Goal: Information Seeking & Learning: Find specific fact

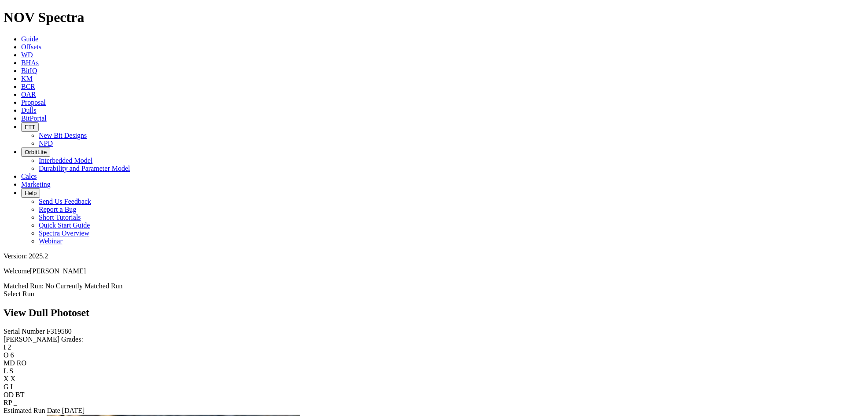
scroll to position [310, 0]
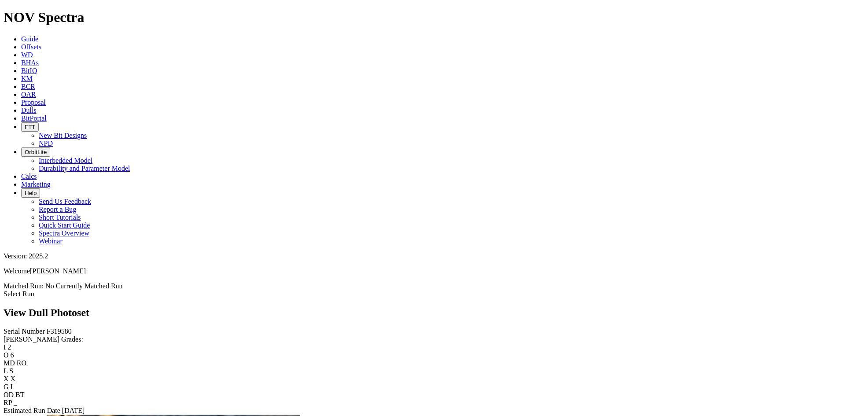
scroll to position [0, 0]
click at [353, 307] on div "View Dull Photoset" at bounding box center [423, 313] width 838 height 12
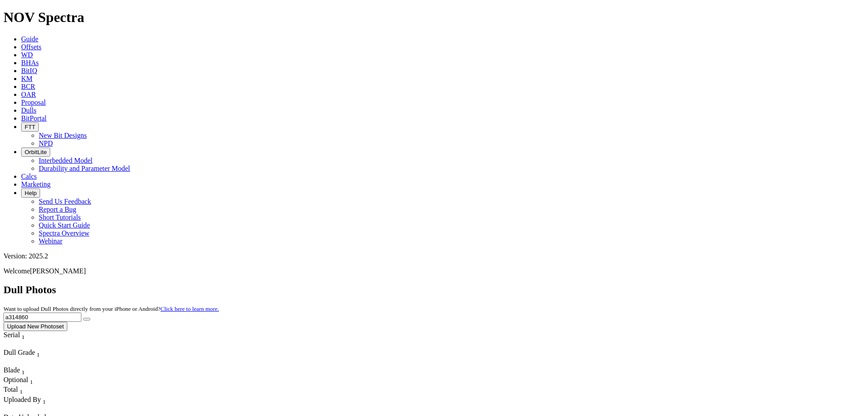
click at [41, 43] on span "Offsets" at bounding box center [31, 46] width 20 height 7
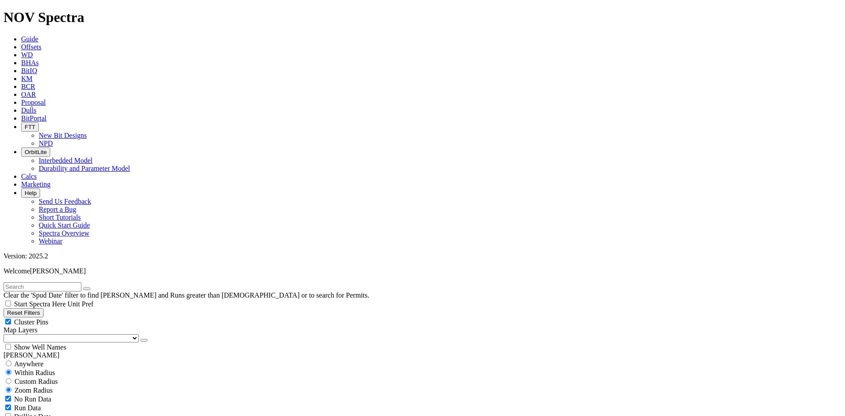
click at [19, 282] on input "text" at bounding box center [43, 286] width 78 height 9
type input "F318357"
click at [87, 289] on icon "button" at bounding box center [87, 289] width 0 height 0
click at [21, 43] on icon at bounding box center [21, 46] width 0 height 7
click at [44, 308] on button "Reset Filters" at bounding box center [24, 312] width 40 height 9
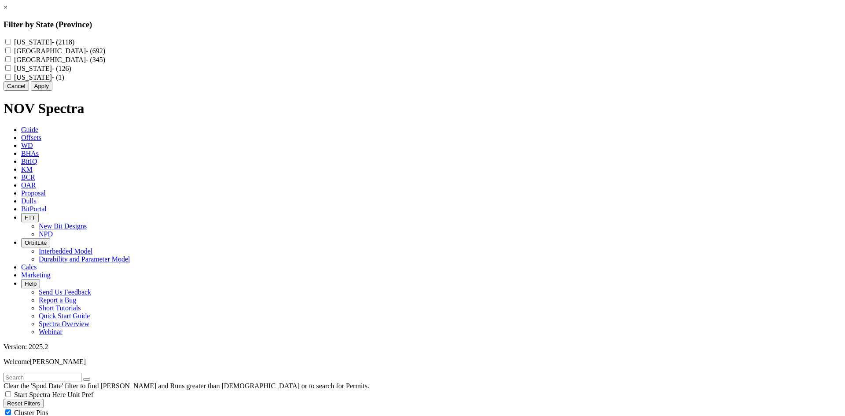
click at [11, 40] on Dakota "[US_STATE] - (2118)" at bounding box center [8, 42] width 6 height 6
checkbox Dakota "true"
click at [52, 91] on button "Apply" at bounding box center [42, 85] width 22 height 9
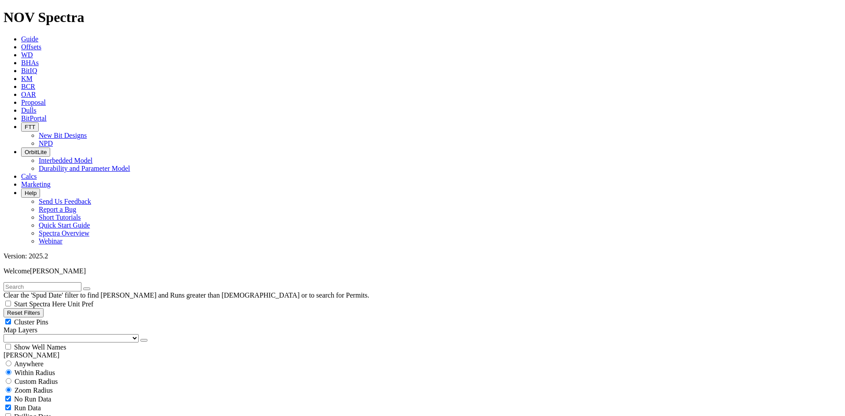
scroll to position [308, 0]
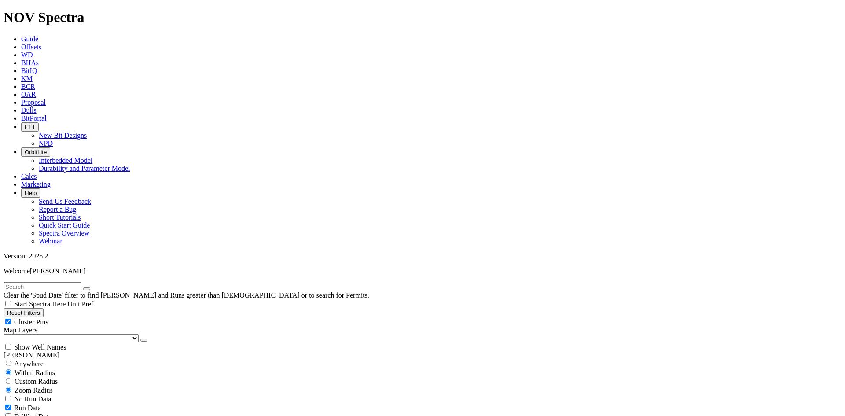
checkbox input "false"
type input "[DATE]"
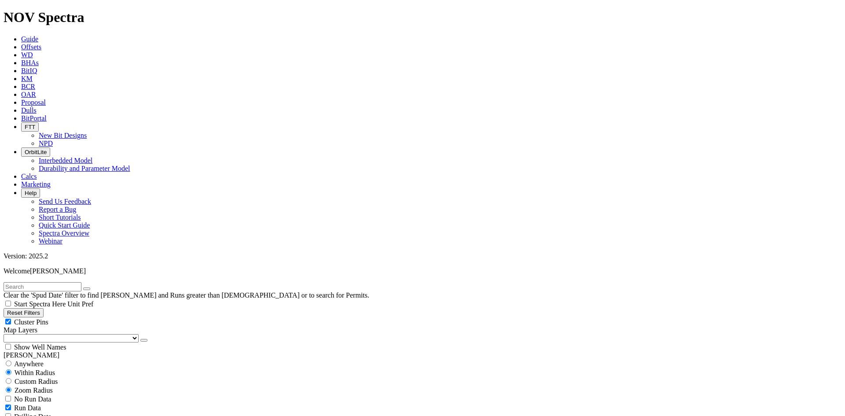
type input "[DATE]"
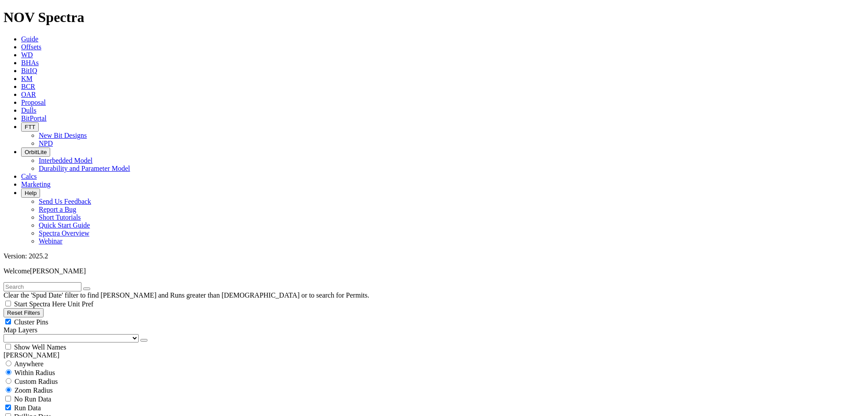
select select "? number:8.75 ?"
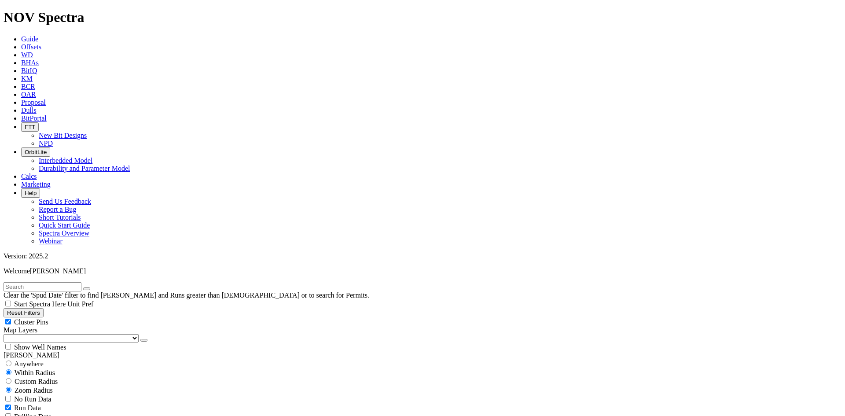
type input "7300"
type input "10800"
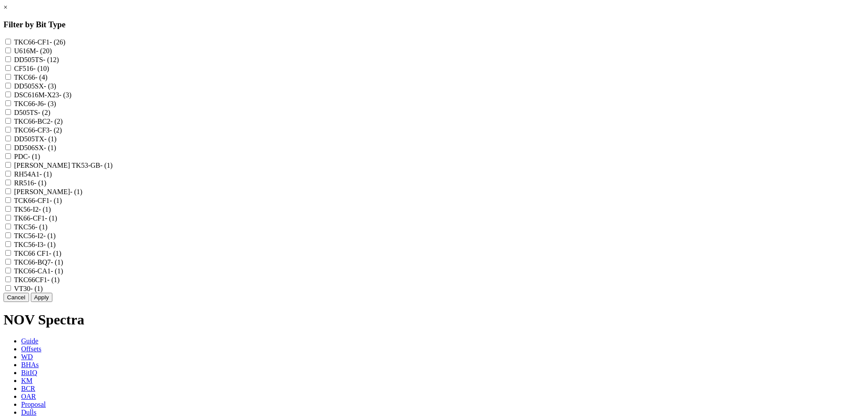
scroll to position [0, 0]
click at [7, 11] on link "×" at bounding box center [6, 7] width 4 height 7
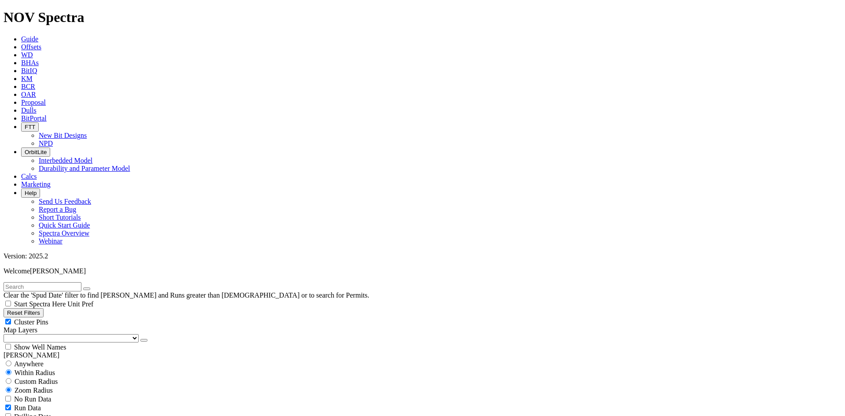
scroll to position [264, 0]
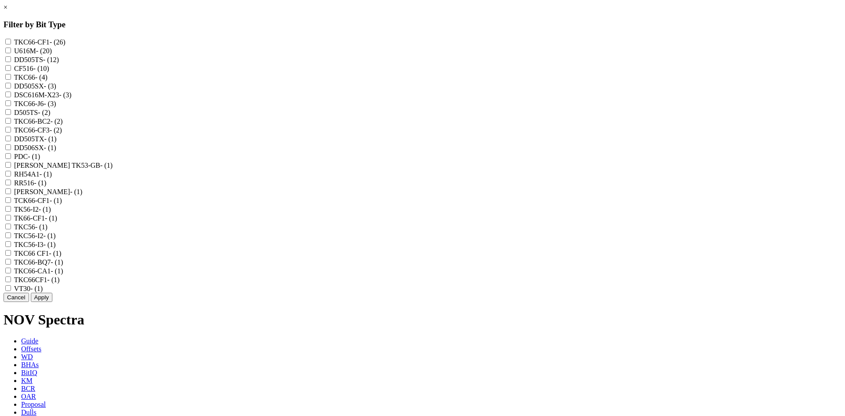
click at [29, 302] on button "Cancel" at bounding box center [17, 297] width 26 height 9
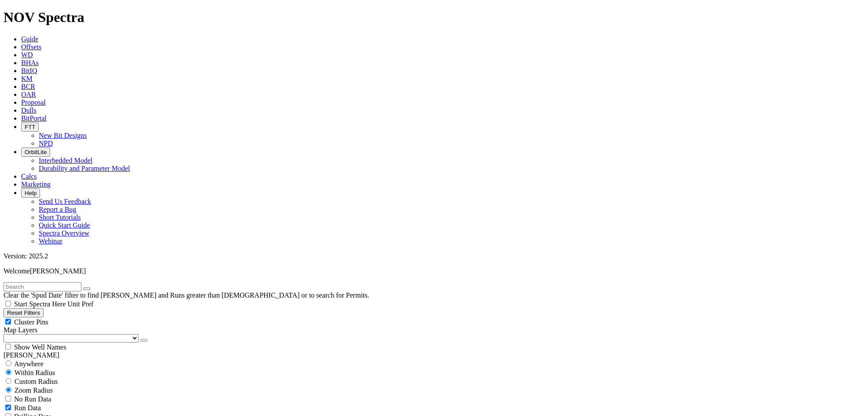
scroll to position [616, 0]
type input "[DATE]"
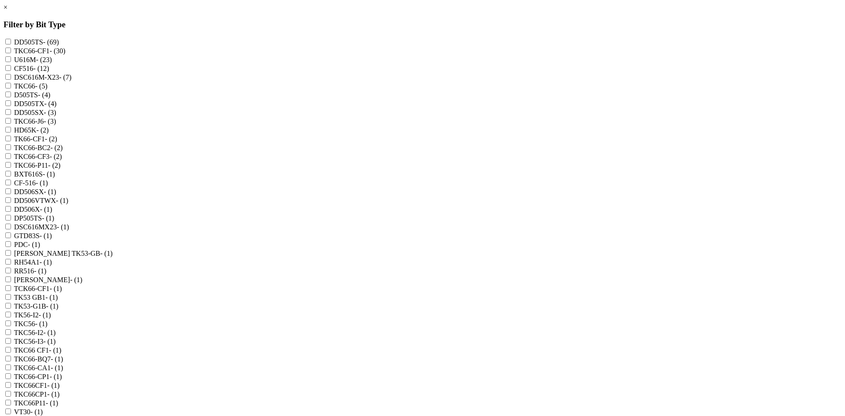
click at [118, 206] on div "× Filter by Bit Type DD505TS - (69) TKC66-CF1 - (30) U616M - (23) CF516 - (12) …" at bounding box center [423, 219] width 838 height 430
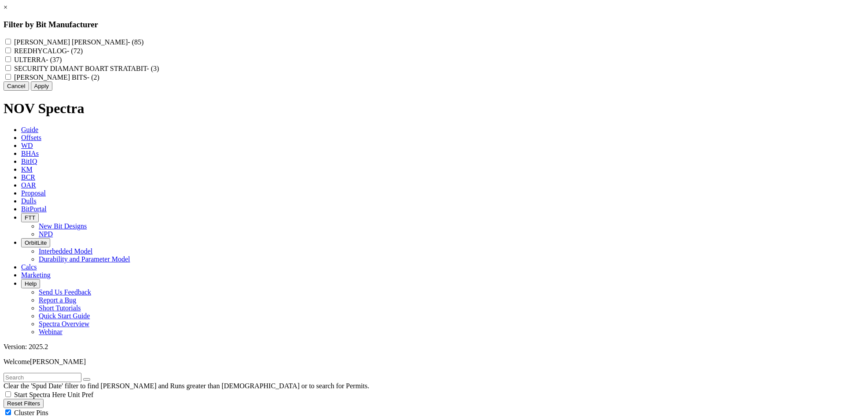
click at [11, 53] on input "REEDHYCALOG - (72)" at bounding box center [8, 51] width 6 height 6
checkbox input "true"
click at [52, 91] on button "Apply" at bounding box center [42, 85] width 22 height 9
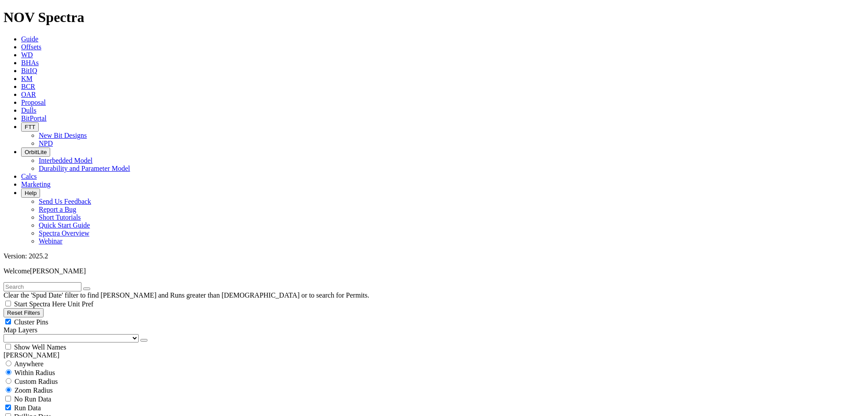
scroll to position [5304, 0]
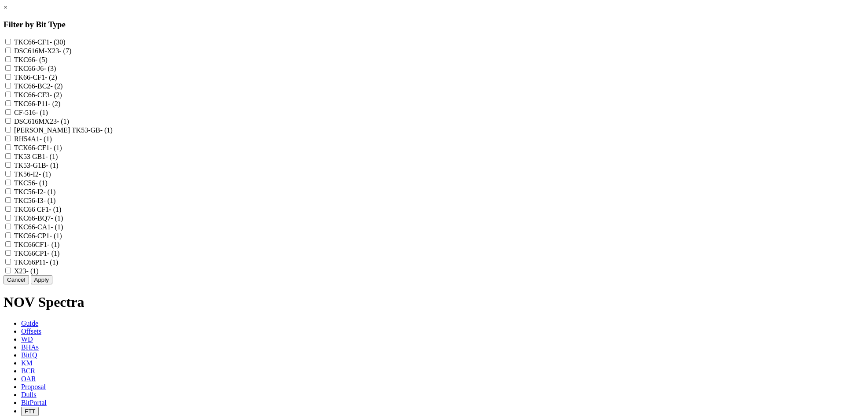
click at [373, 284] on div "Cancel Apply" at bounding box center [423, 279] width 838 height 9
click at [29, 284] on button "Cancel" at bounding box center [17, 279] width 26 height 9
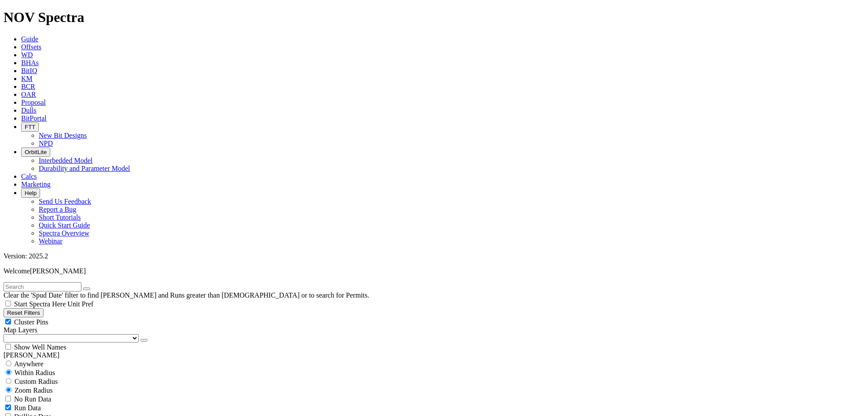
scroll to position [528, 0]
click at [35, 282] on input "text" at bounding box center [43, 286] width 78 height 9
type input "XTO"
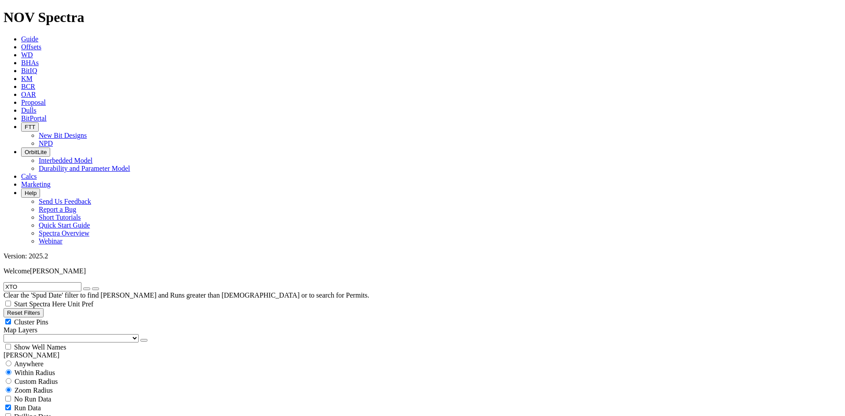
type input "7300"
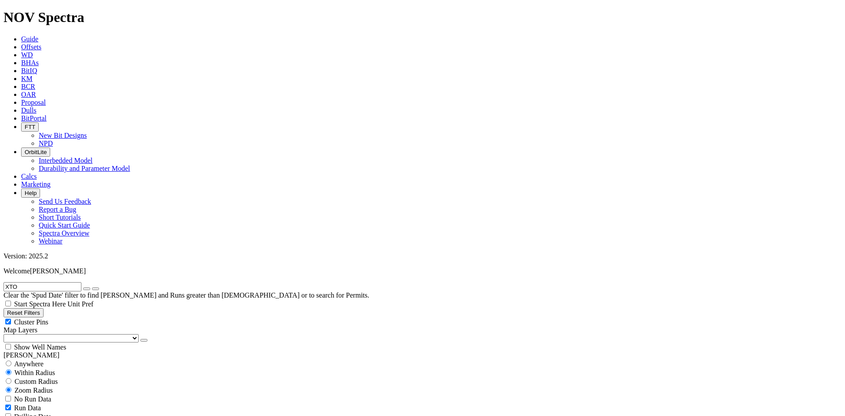
click at [87, 289] on icon "button" at bounding box center [87, 289] width 0 height 0
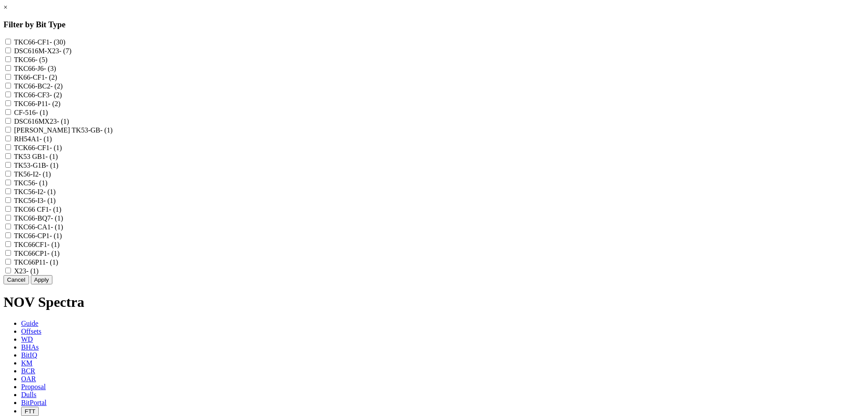
click at [11, 88] on input "TKC66-BC2 - (2)" at bounding box center [8, 86] width 6 height 6
checkbox input "true"
click at [52, 284] on button "Apply" at bounding box center [42, 279] width 22 height 9
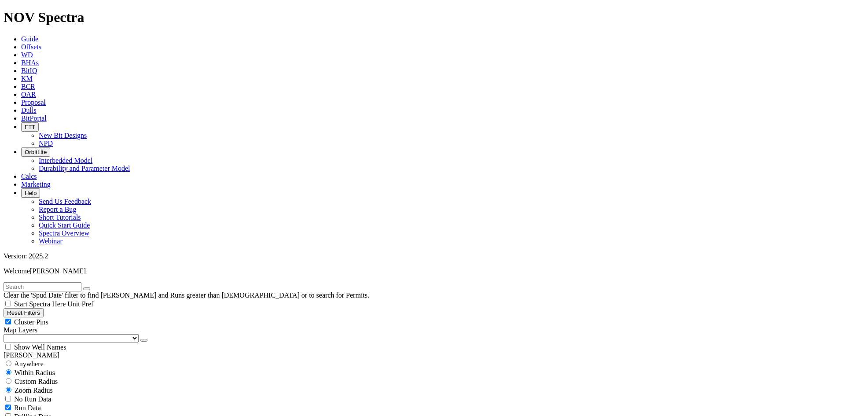
scroll to position [220, 0]
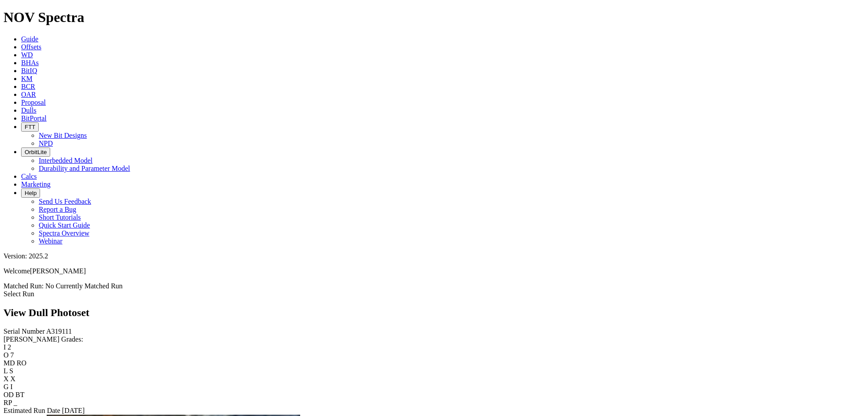
scroll to position [836, 0]
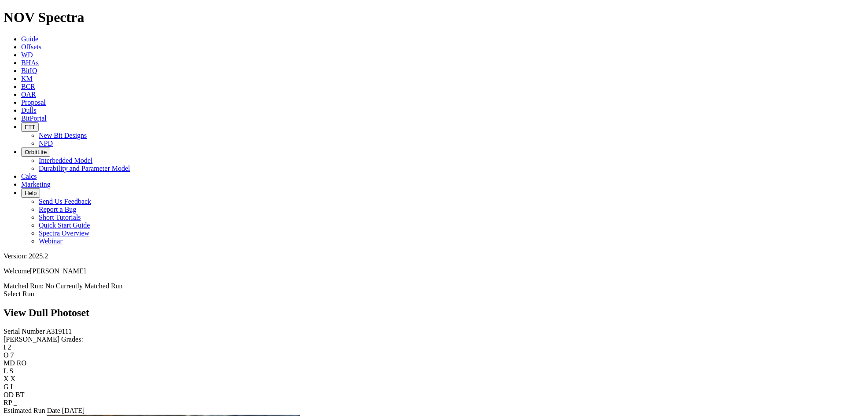
scroll to position [1672, 0]
